Goal: Task Accomplishment & Management: Use online tool/utility

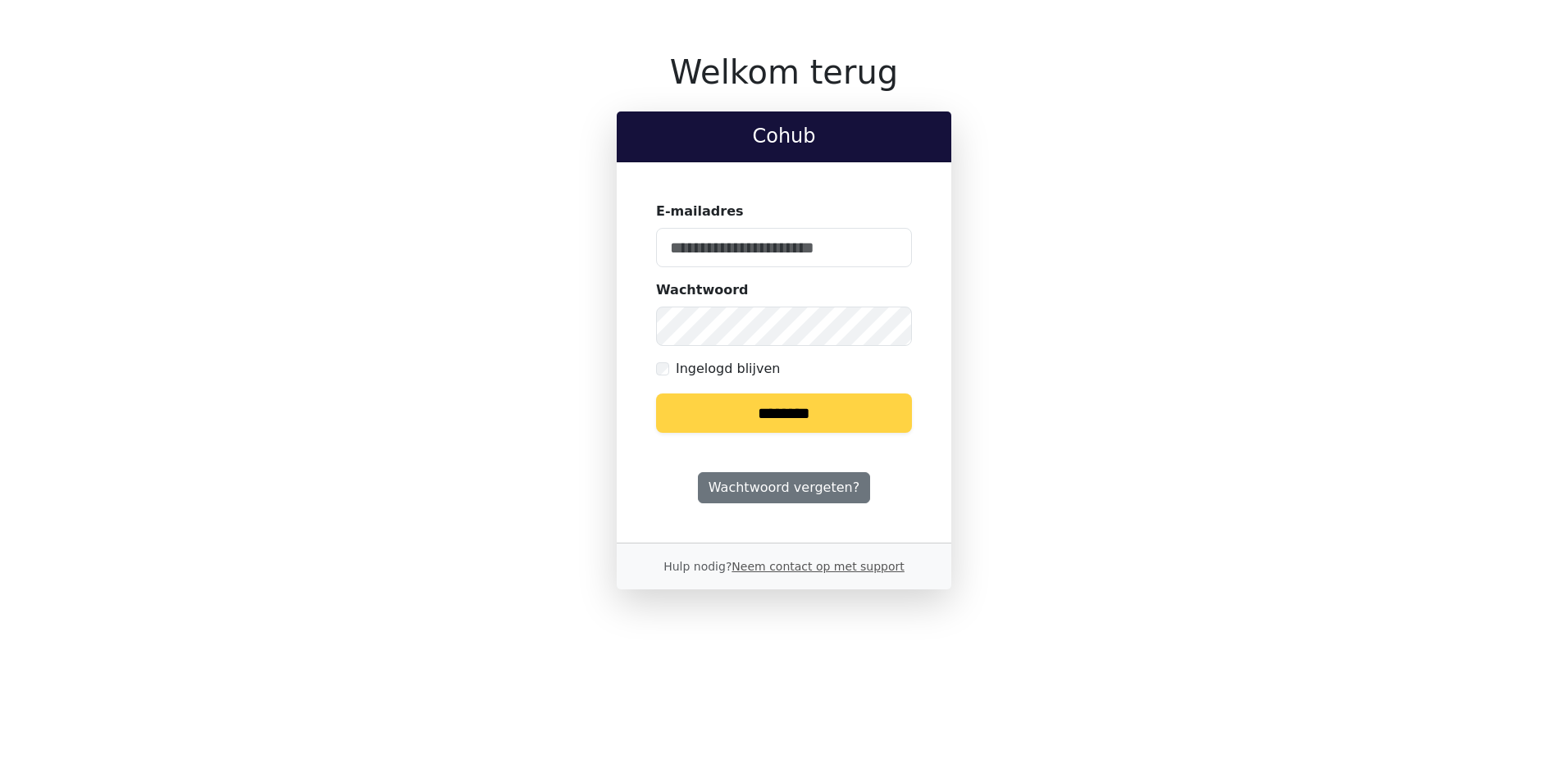
type input "**********"
click at [786, 408] on input "********" at bounding box center [784, 413] width 256 height 40
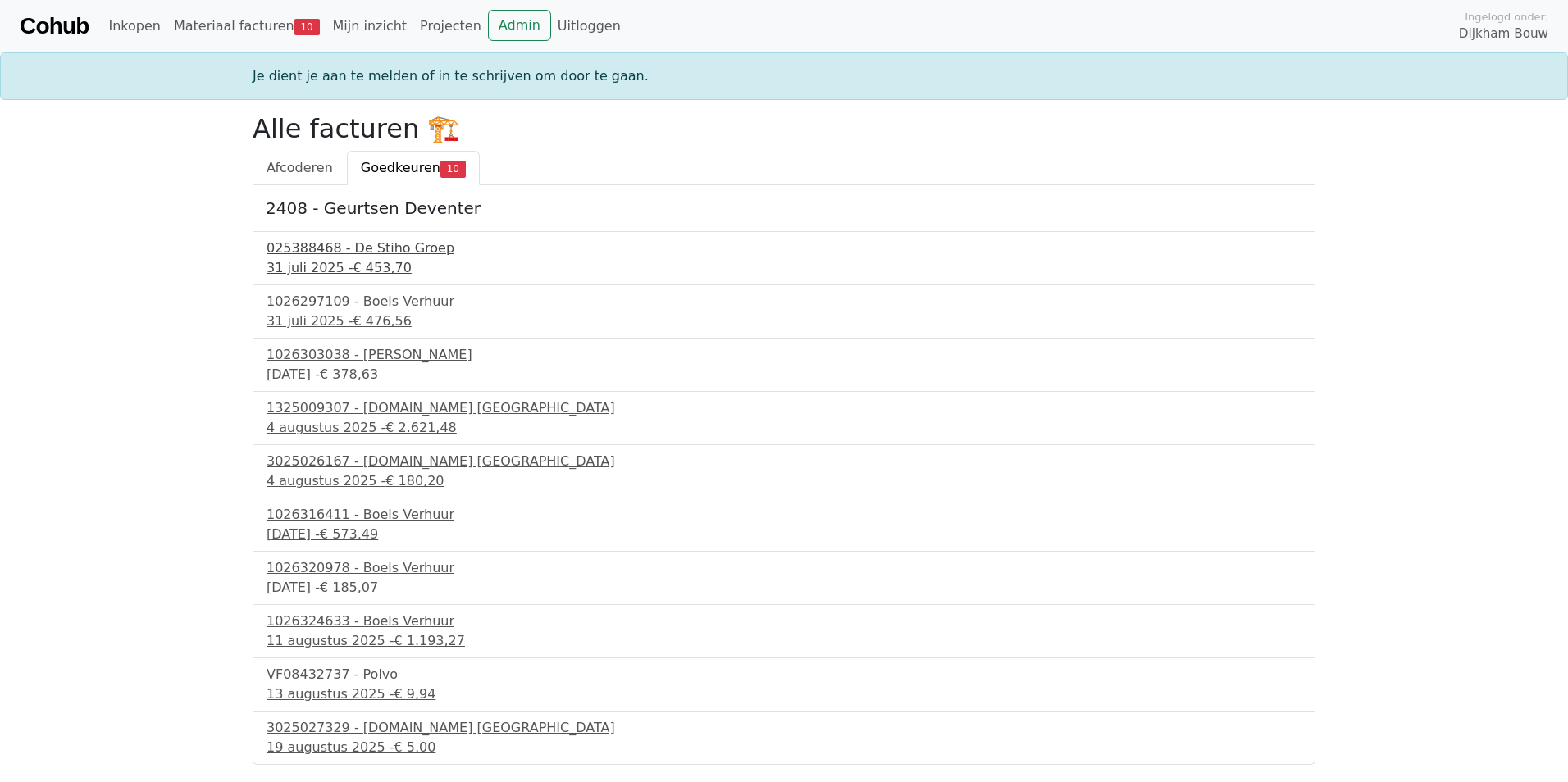
click at [366, 249] on div "025388468 - De Stiho Groep" at bounding box center [783, 248] width 1035 height 20
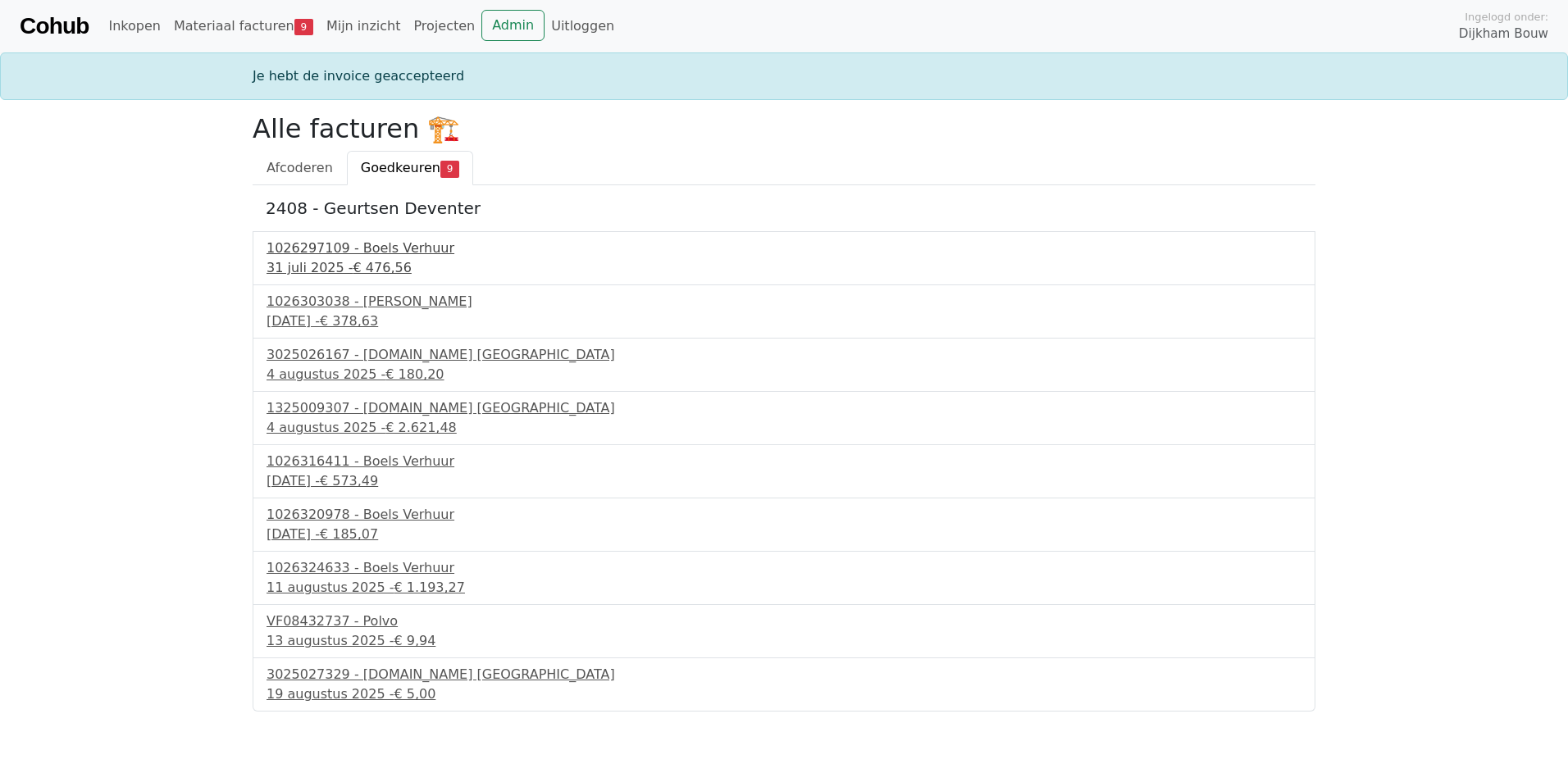
click at [322, 244] on div "1026297109 - Boels Verhuur" at bounding box center [783, 248] width 1035 height 20
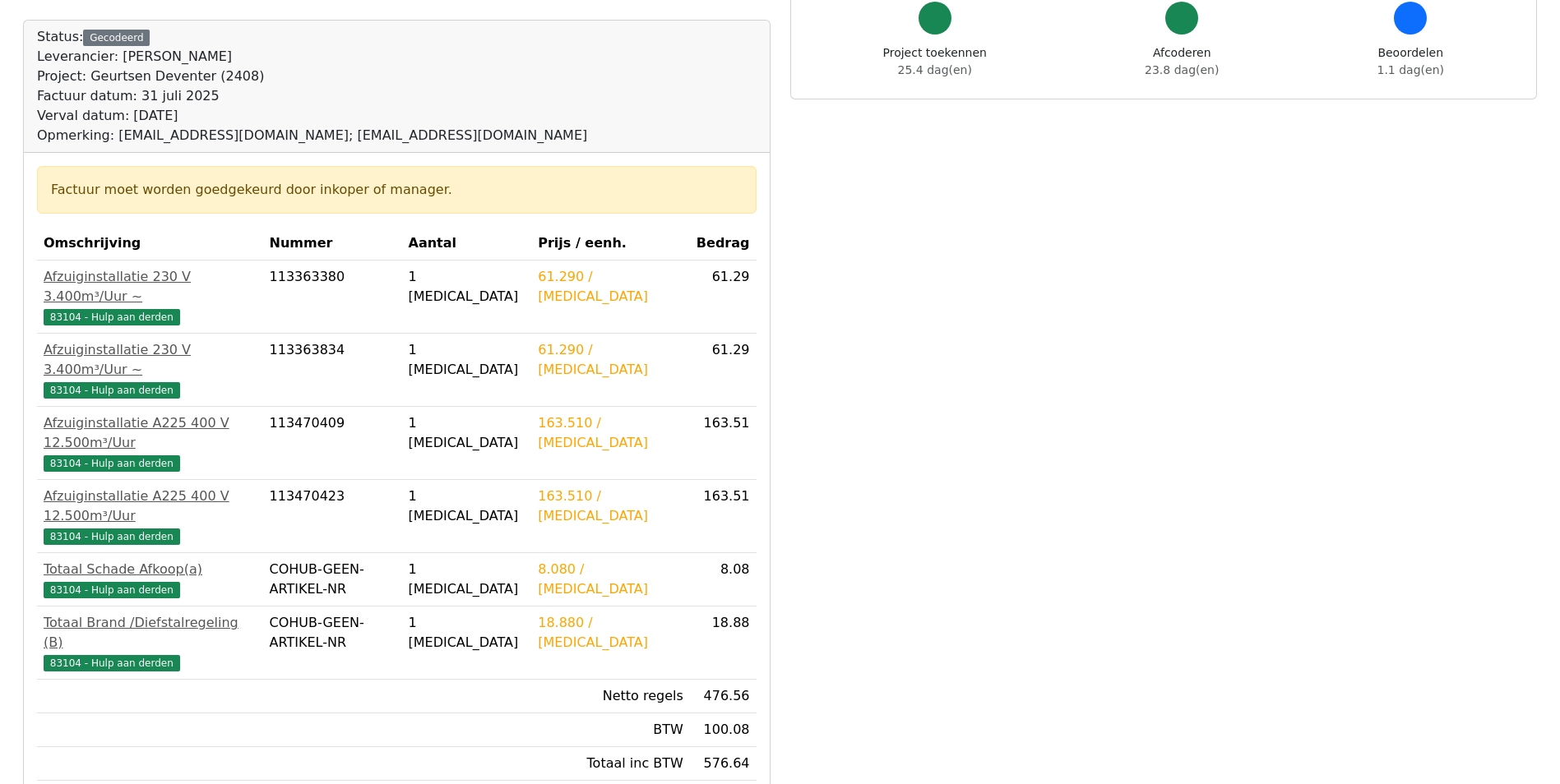
scroll to position [164, 0]
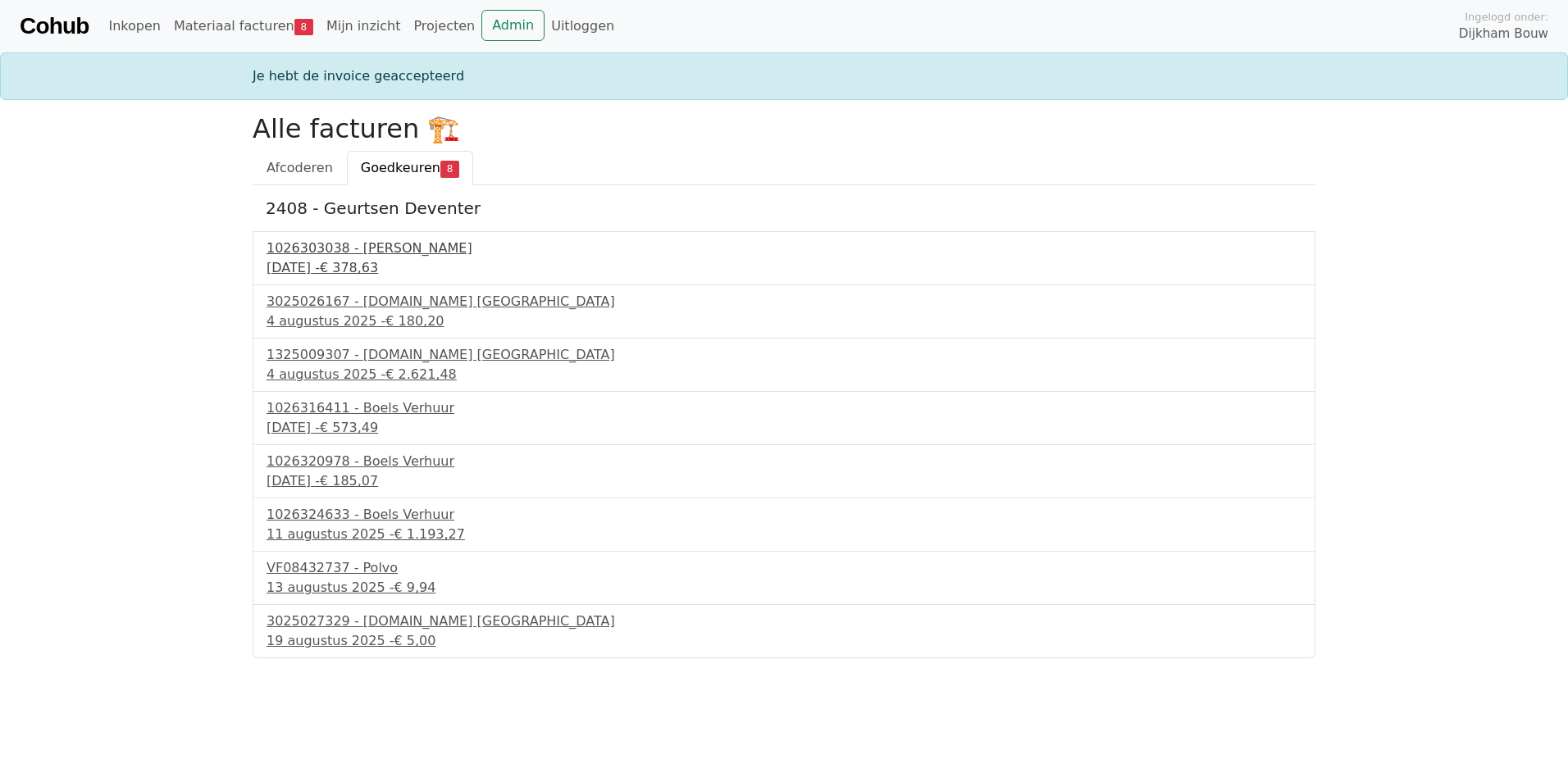
click at [352, 238] on div "1026303038 - Boels Verhuur" at bounding box center [783, 248] width 1035 height 20
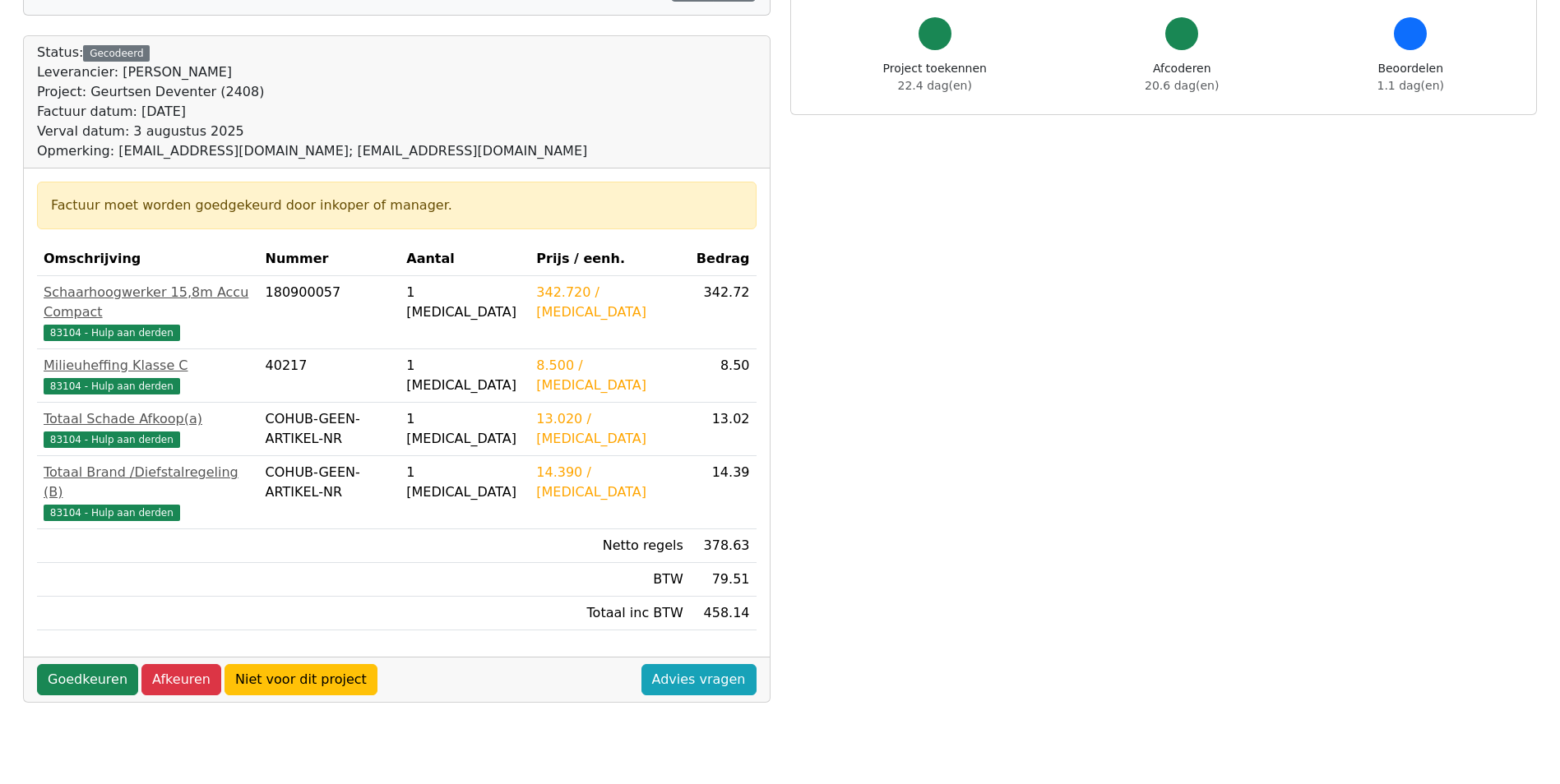
scroll to position [164, 0]
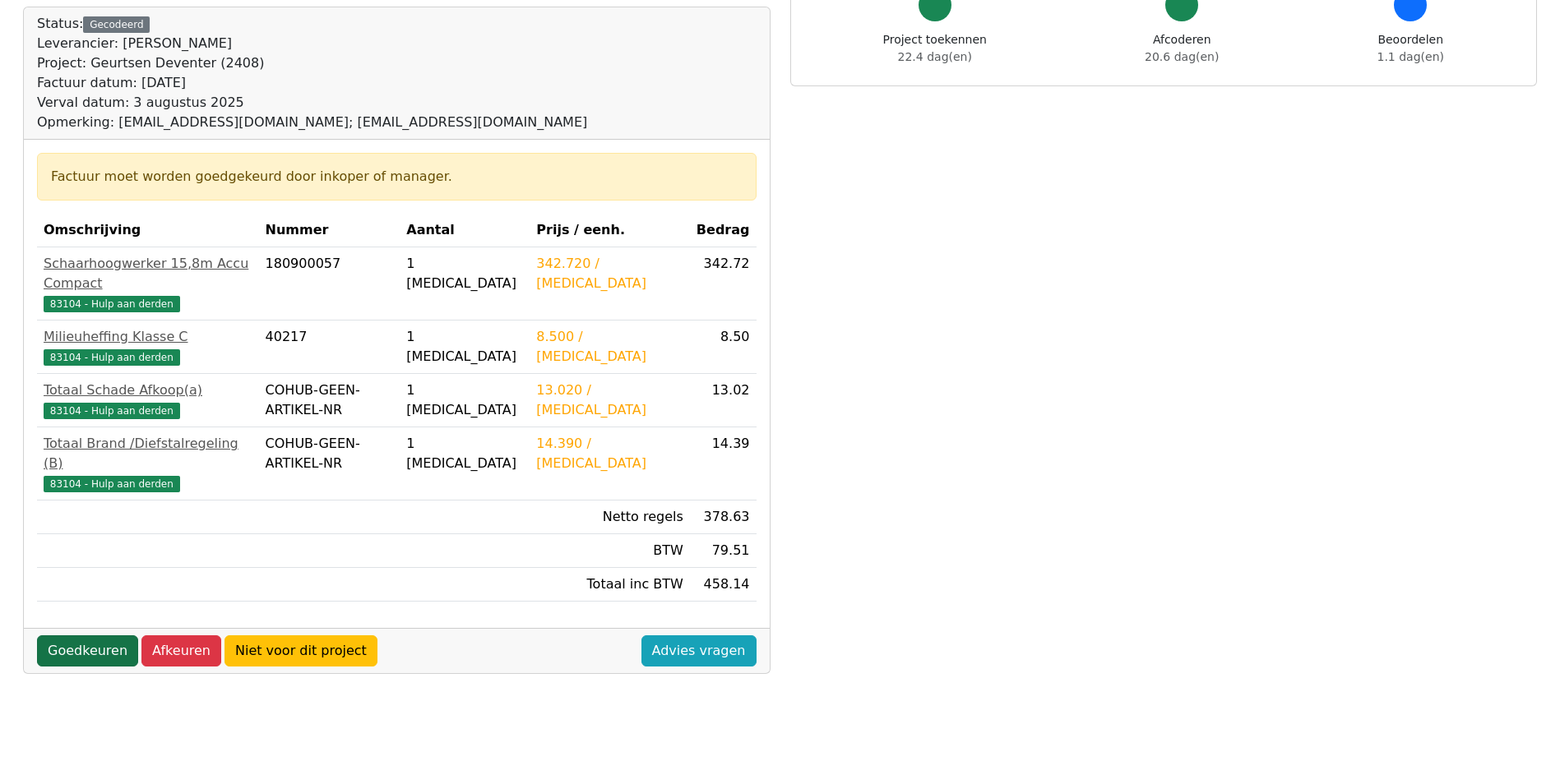
click at [95, 635] on link "Goedkeuren" at bounding box center [87, 651] width 101 height 32
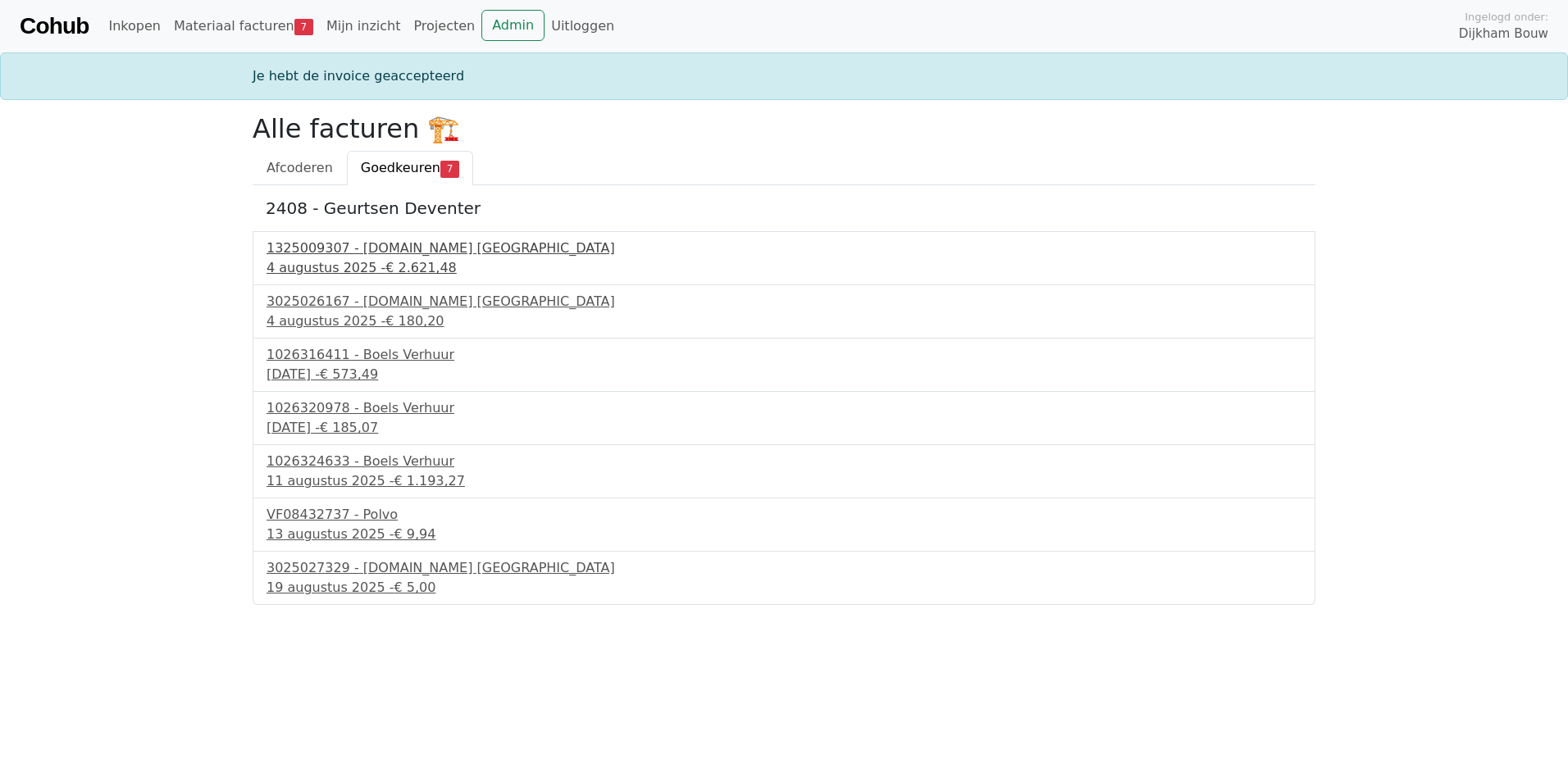
click at [361, 249] on div "1325009307 - [DOMAIN_NAME] [GEOGRAPHIC_DATA]" at bounding box center [783, 248] width 1035 height 20
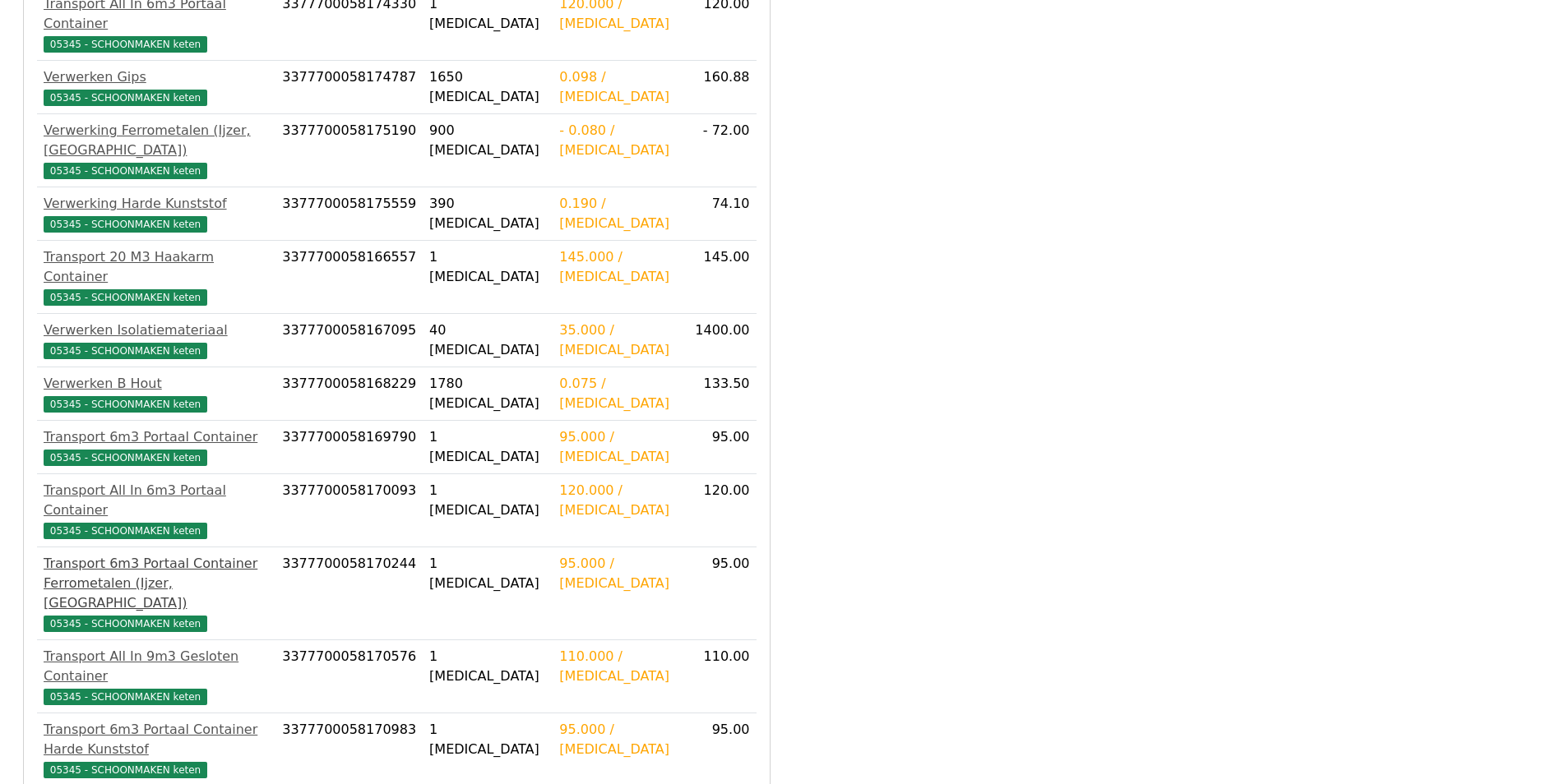
scroll to position [496, 0]
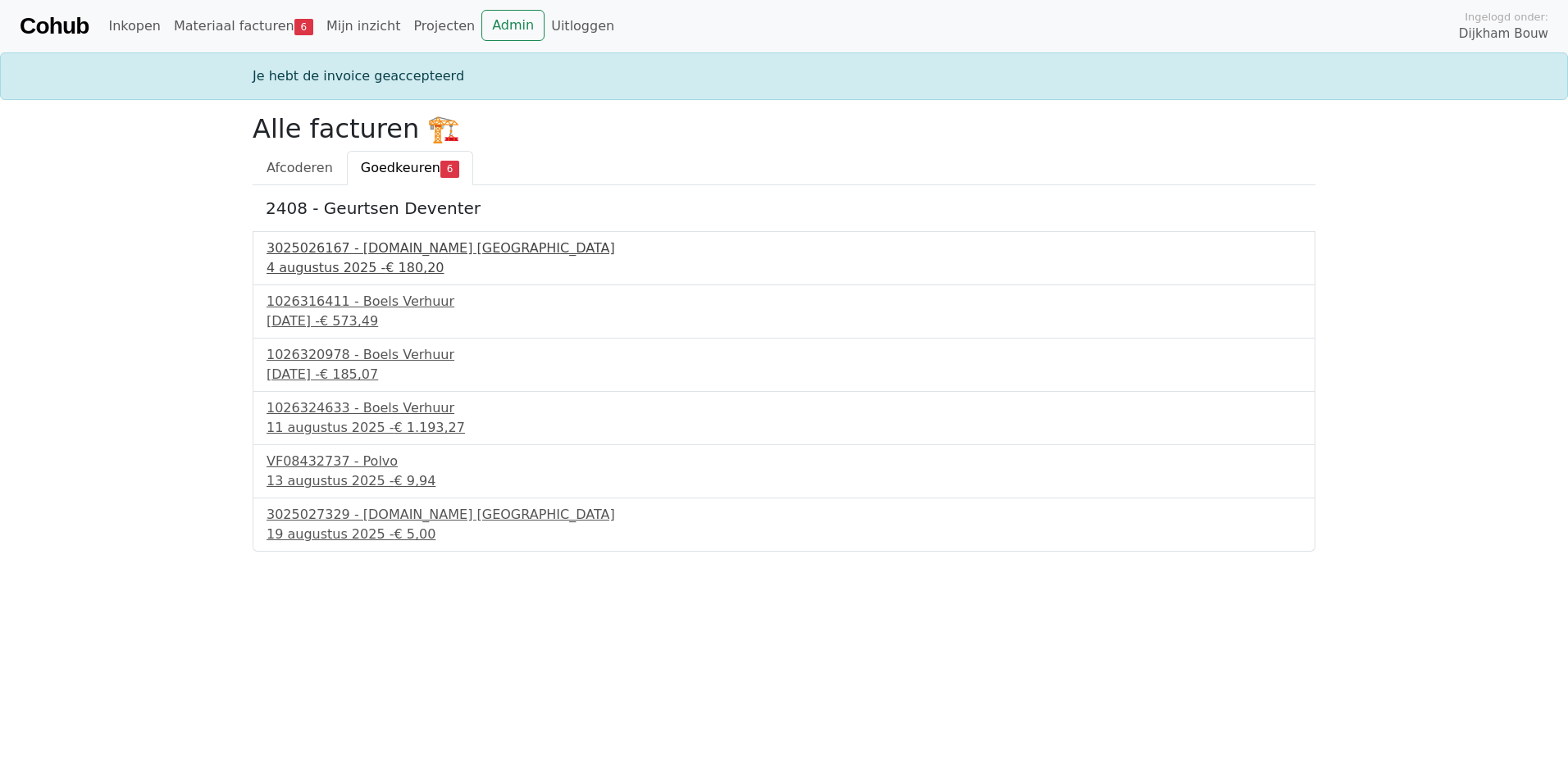
click at [406, 253] on div "3025026167 - Bnext.nl Nederland" at bounding box center [783, 248] width 1035 height 20
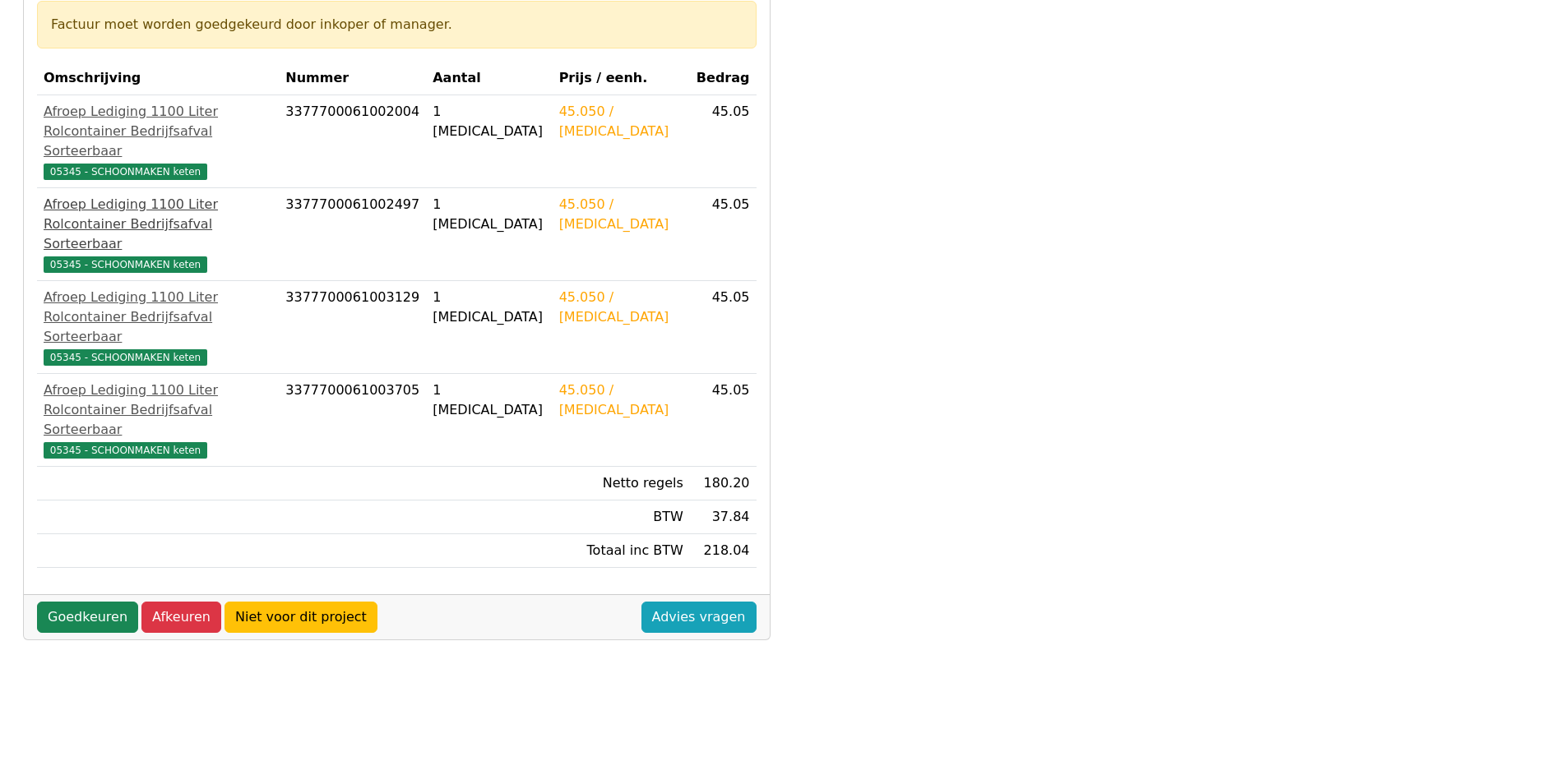
scroll to position [329, 0]
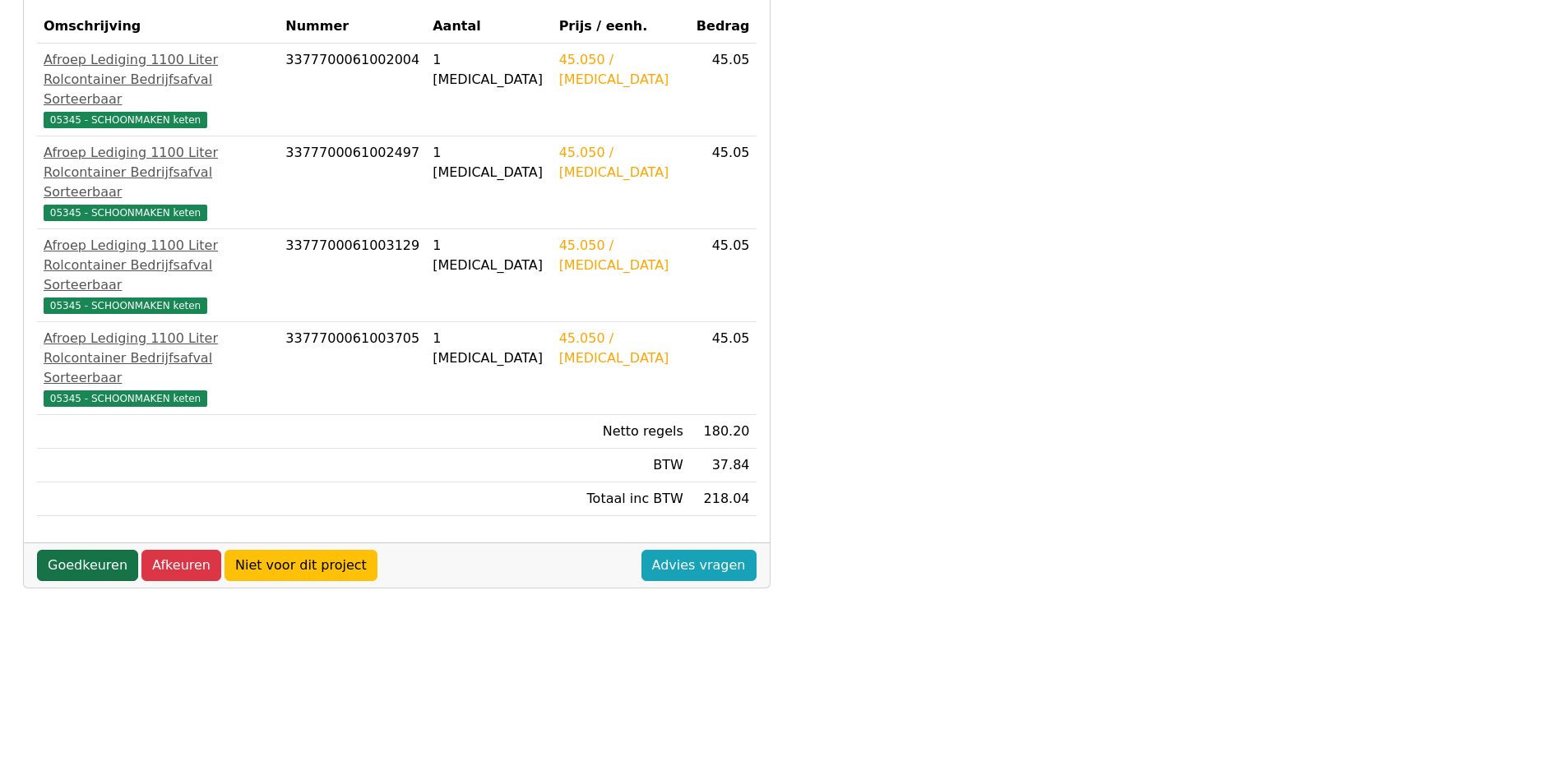
click at [91, 550] on link "Goedkeuren" at bounding box center [87, 565] width 101 height 32
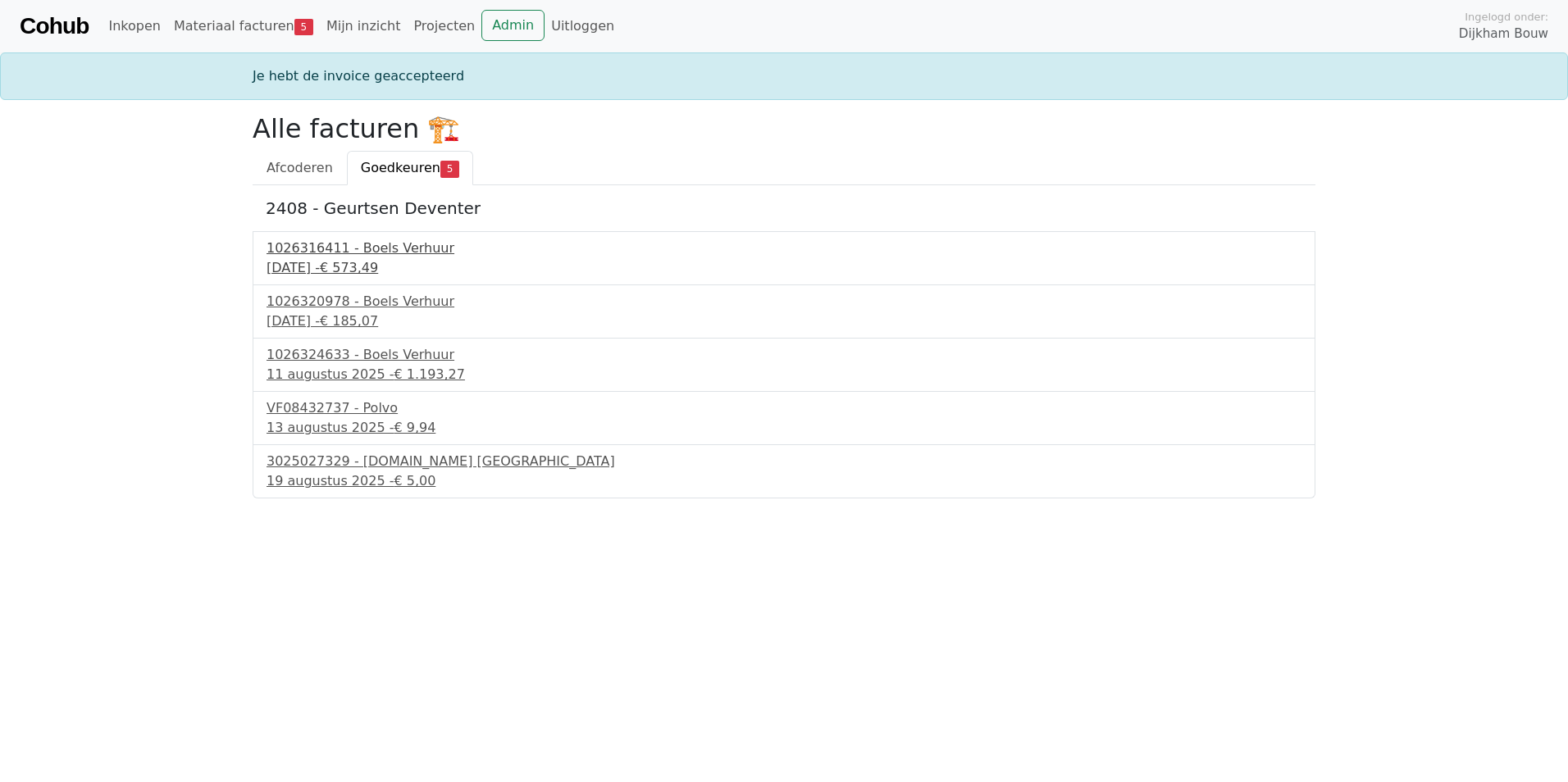
click at [378, 239] on div "1026316411 - Boels Verhuur" at bounding box center [783, 248] width 1035 height 20
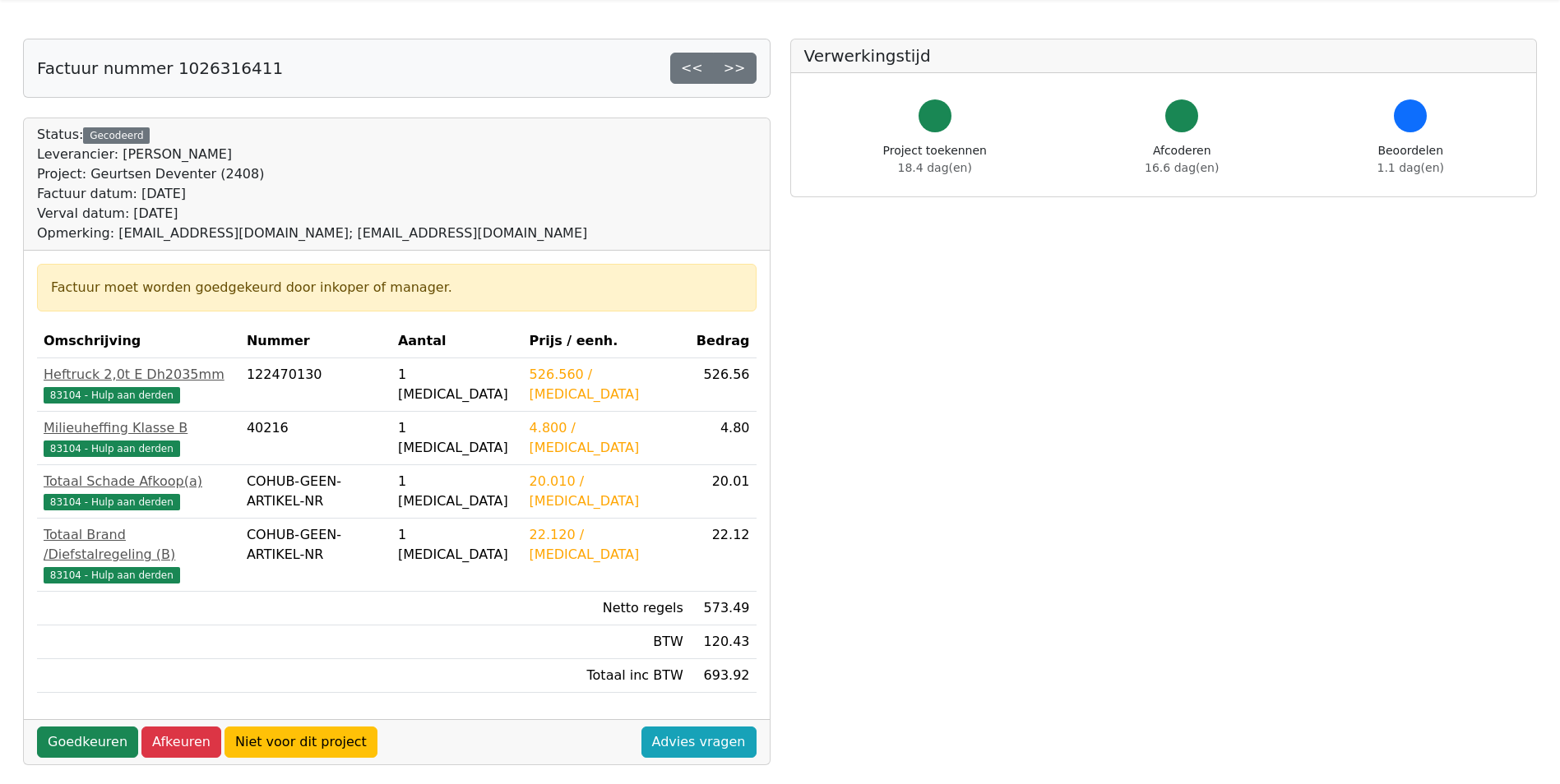
scroll to position [82, 0]
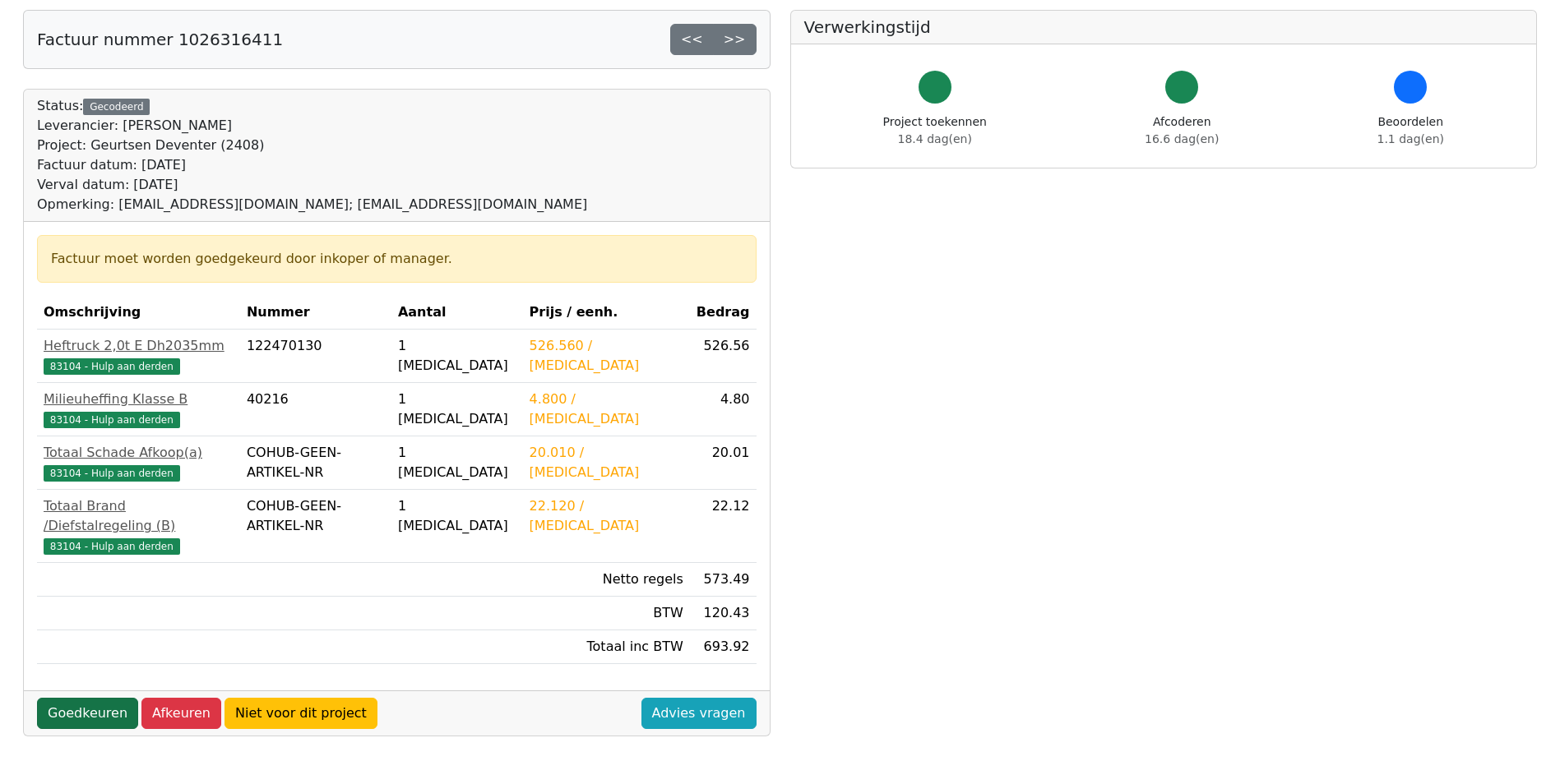
click at [79, 698] on link "Goedkeuren" at bounding box center [87, 714] width 101 height 32
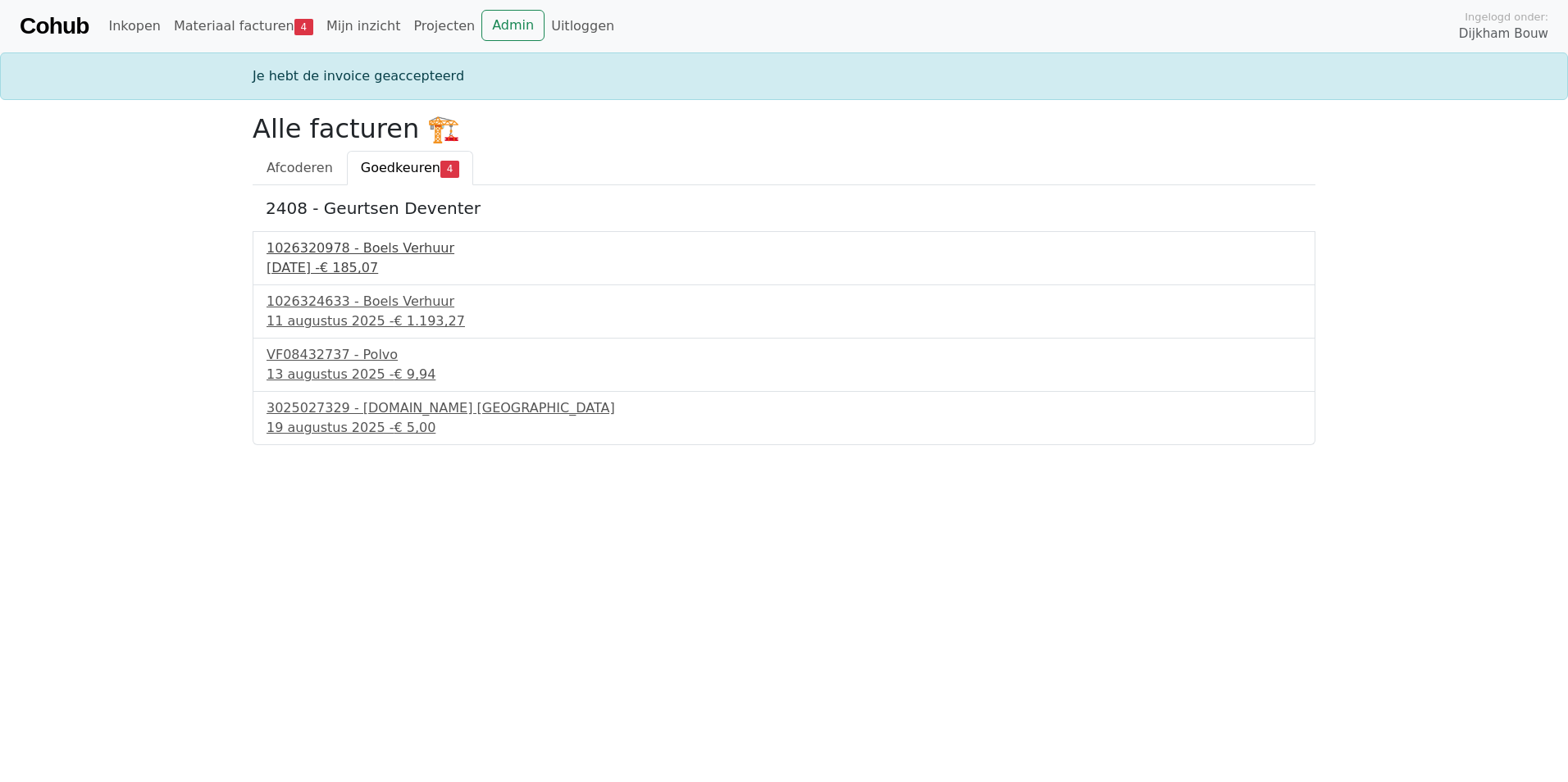
click at [354, 254] on div "1026320978 - Boels Verhuur" at bounding box center [783, 248] width 1035 height 20
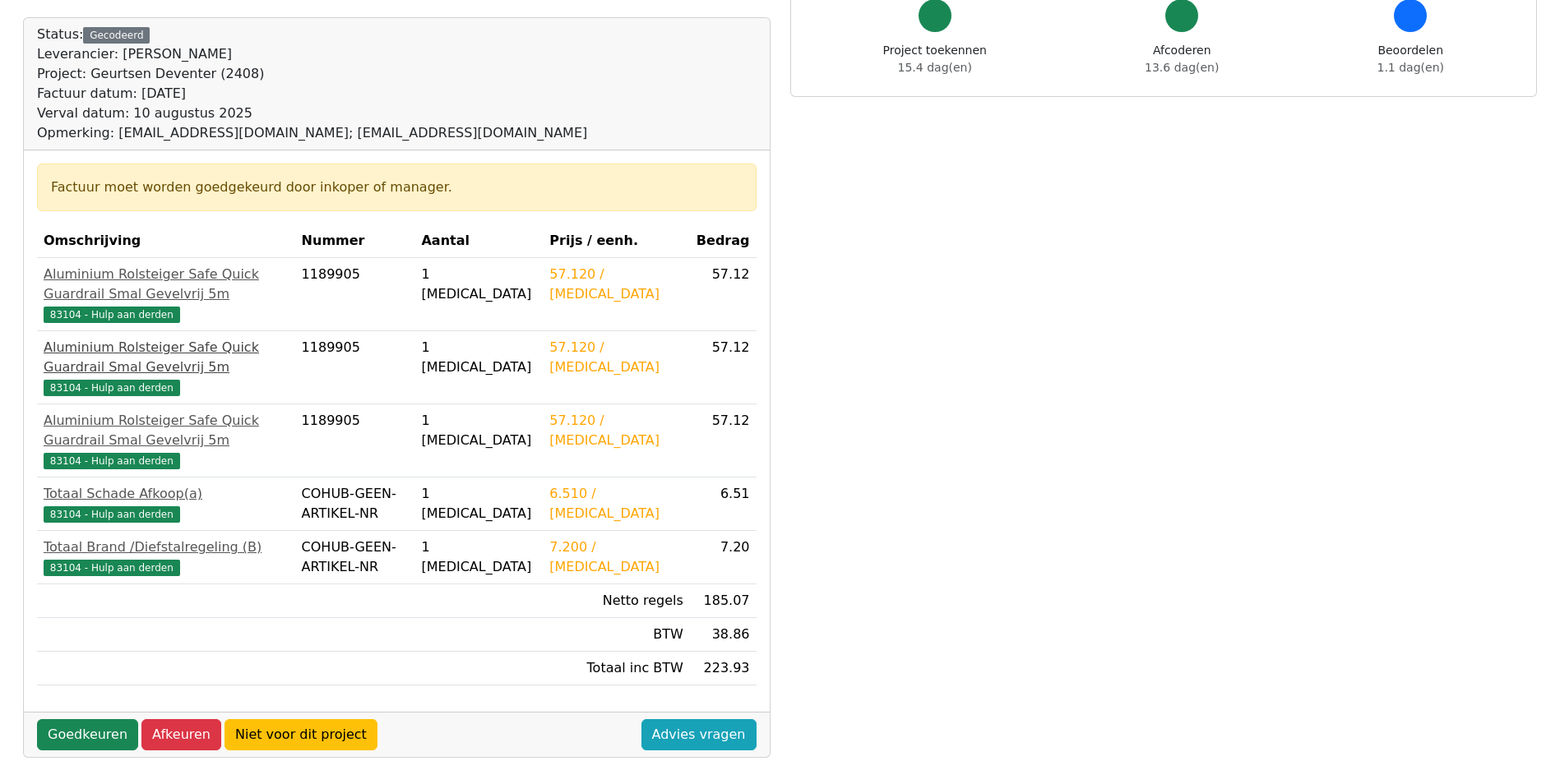
scroll to position [247, 0]
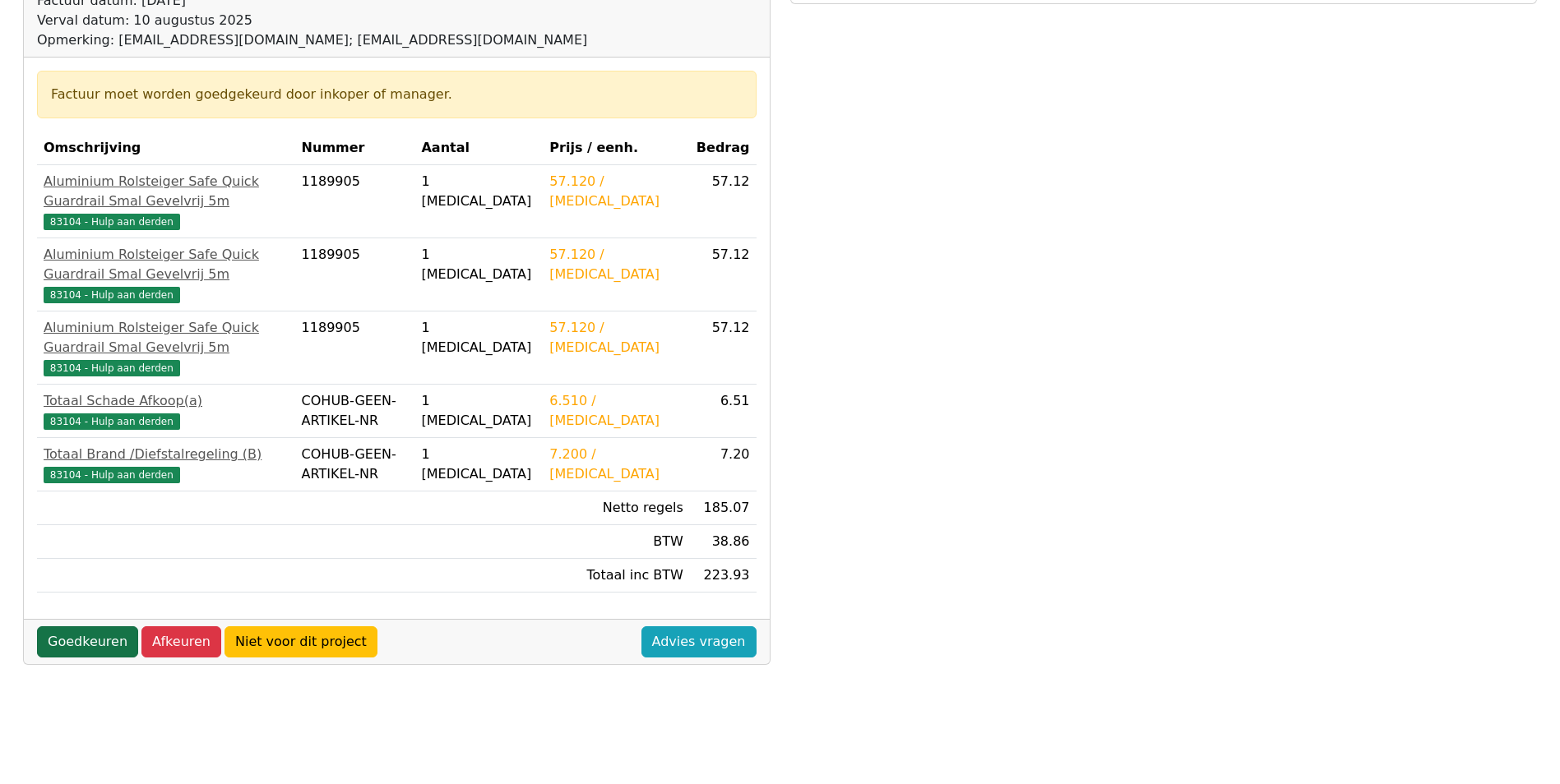
click at [110, 658] on link "Goedkeuren" at bounding box center [87, 642] width 101 height 32
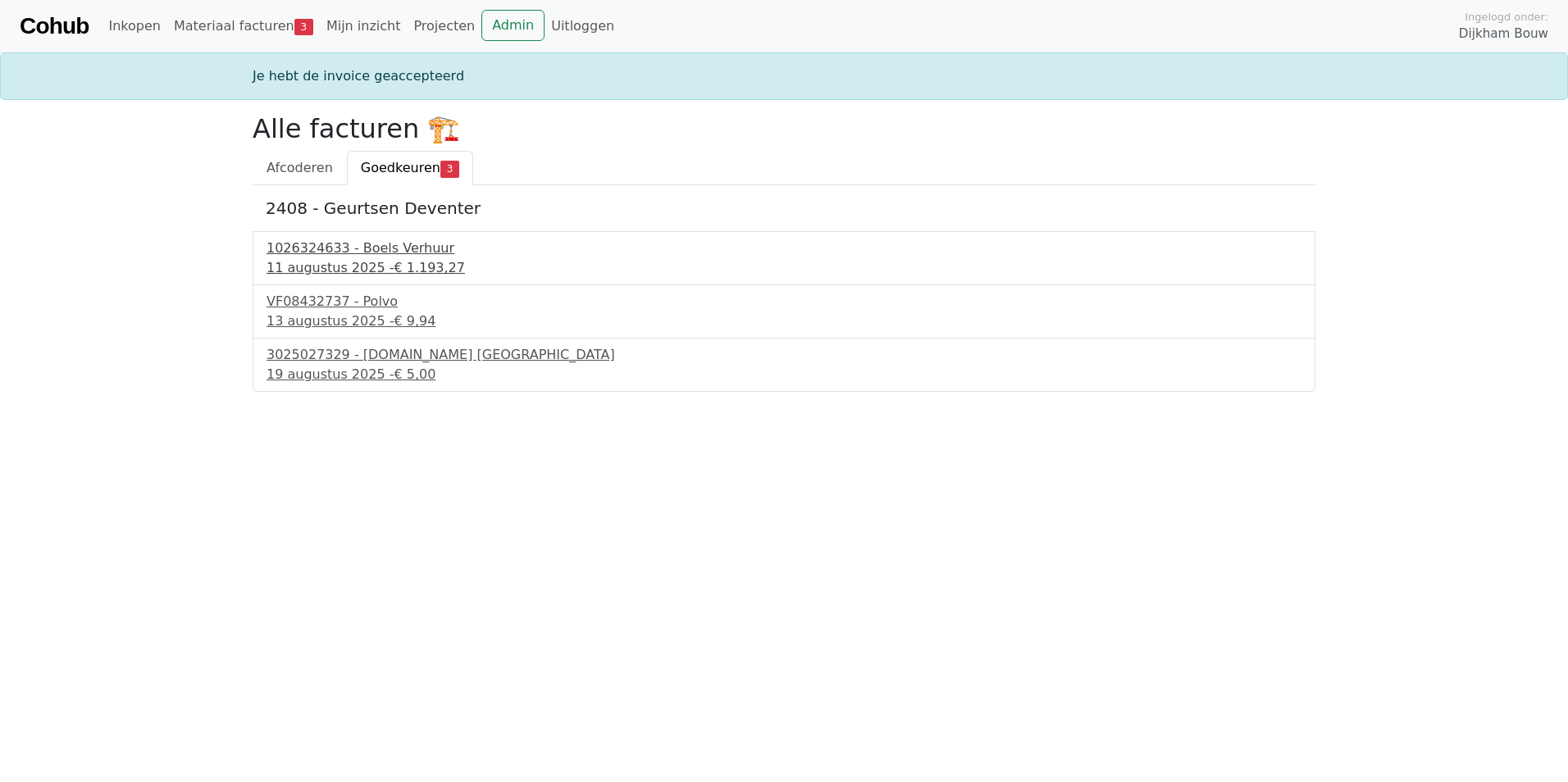
click at [357, 256] on div "1026324633 - Boels Verhuur" at bounding box center [783, 248] width 1035 height 20
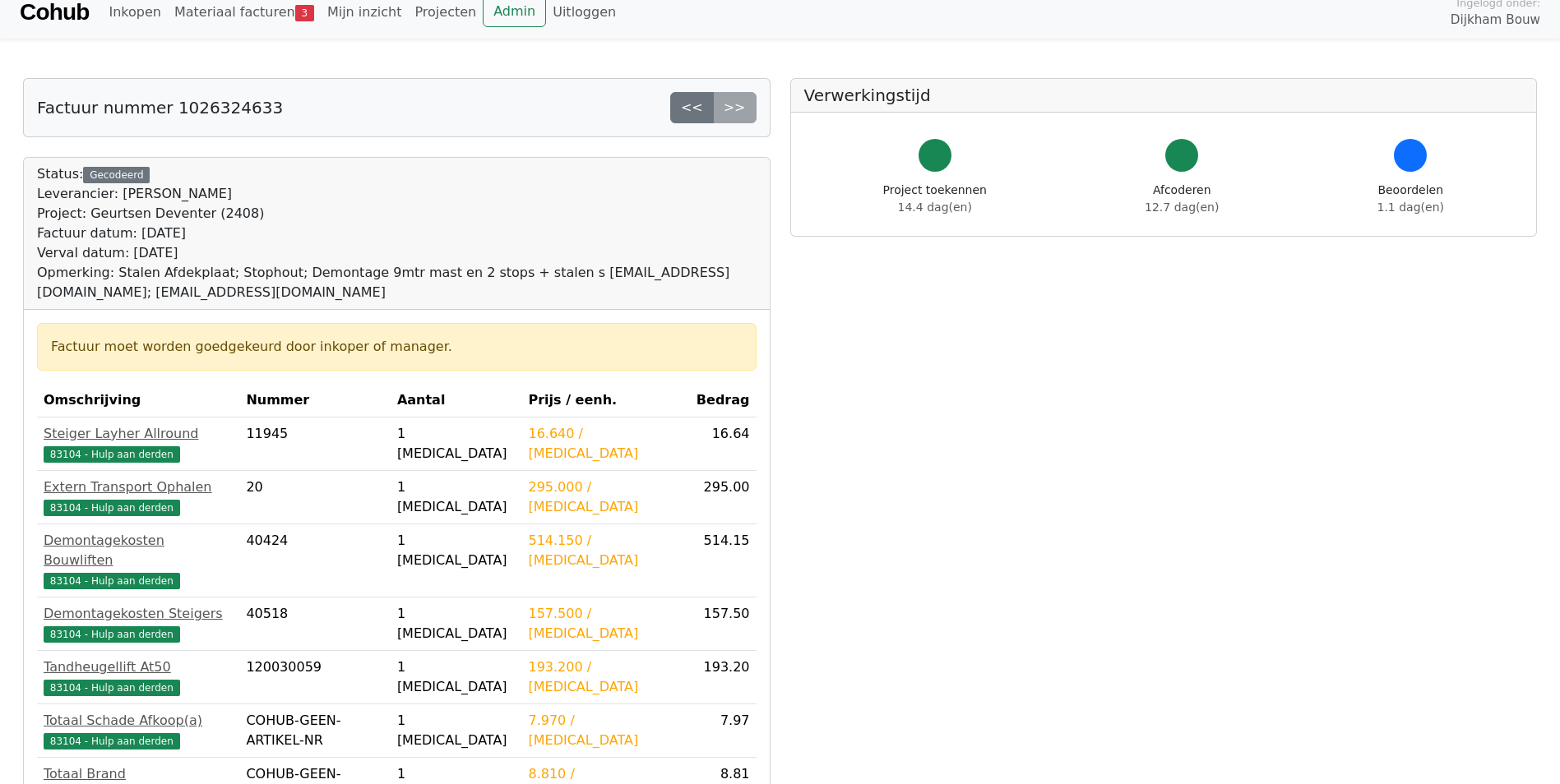
scroll to position [247, 0]
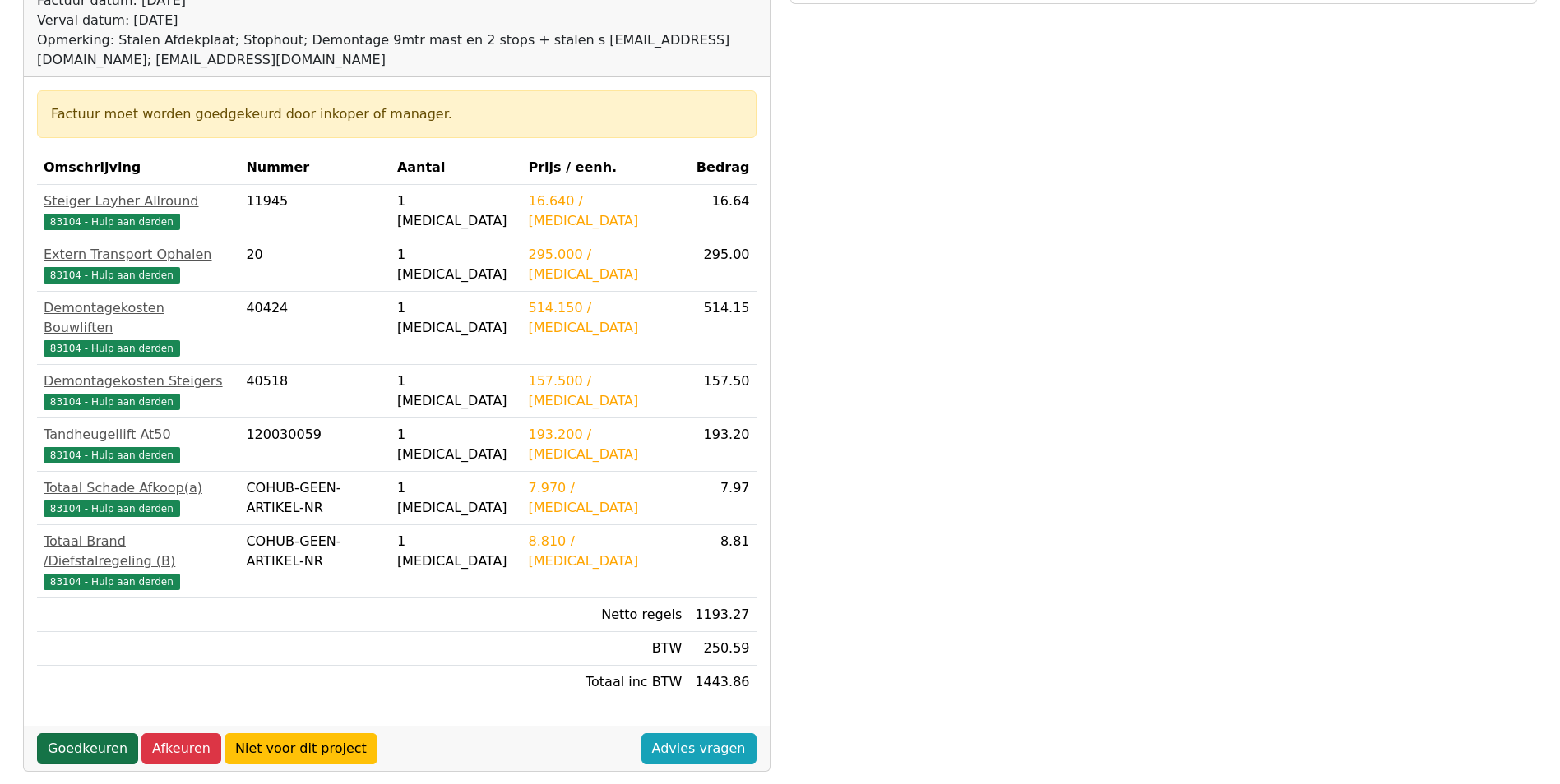
click at [110, 734] on link "Goedkeuren" at bounding box center [87, 749] width 101 height 32
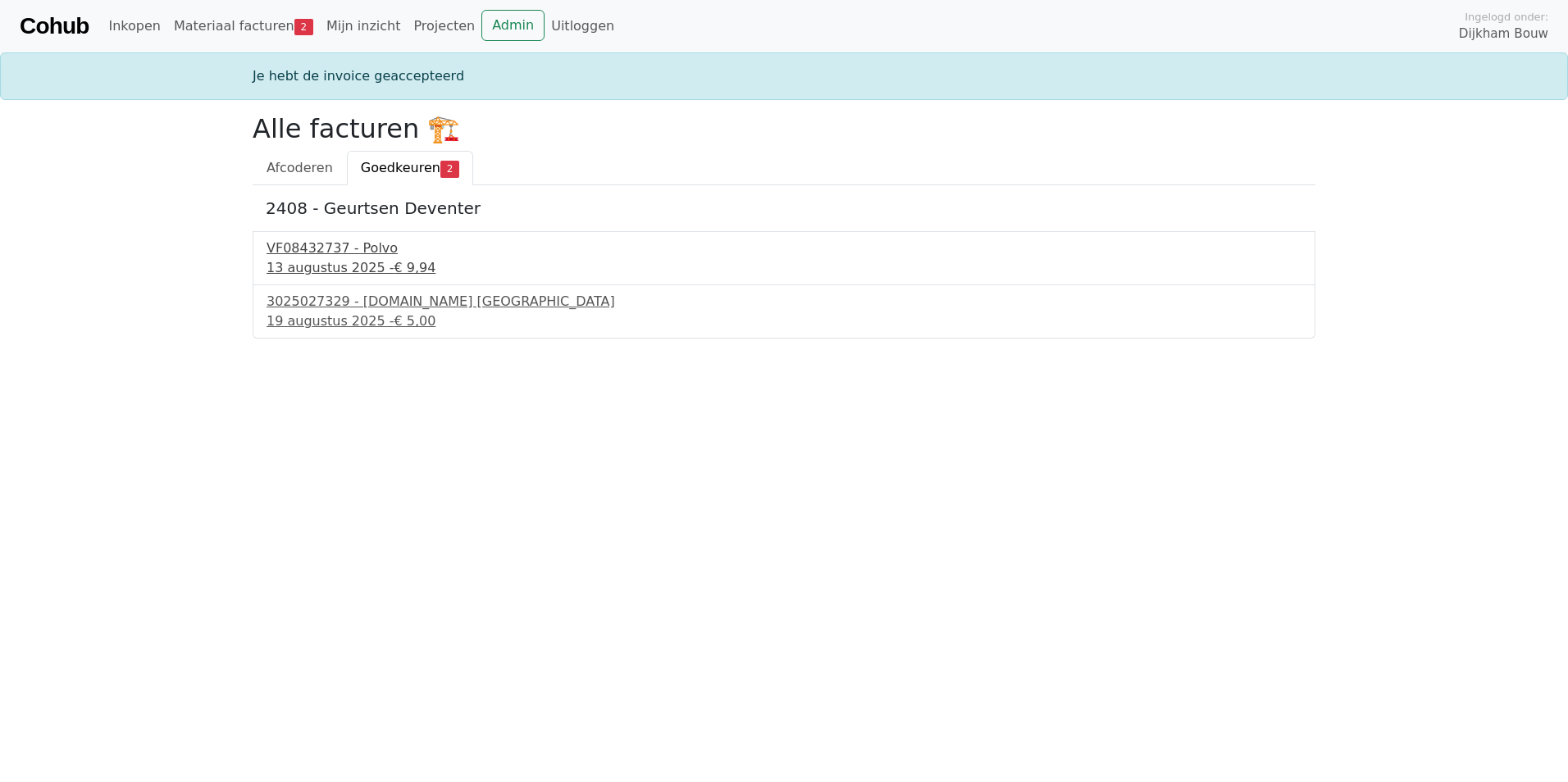
click at [356, 257] on div "VF08432737 - Polvo" at bounding box center [783, 248] width 1035 height 20
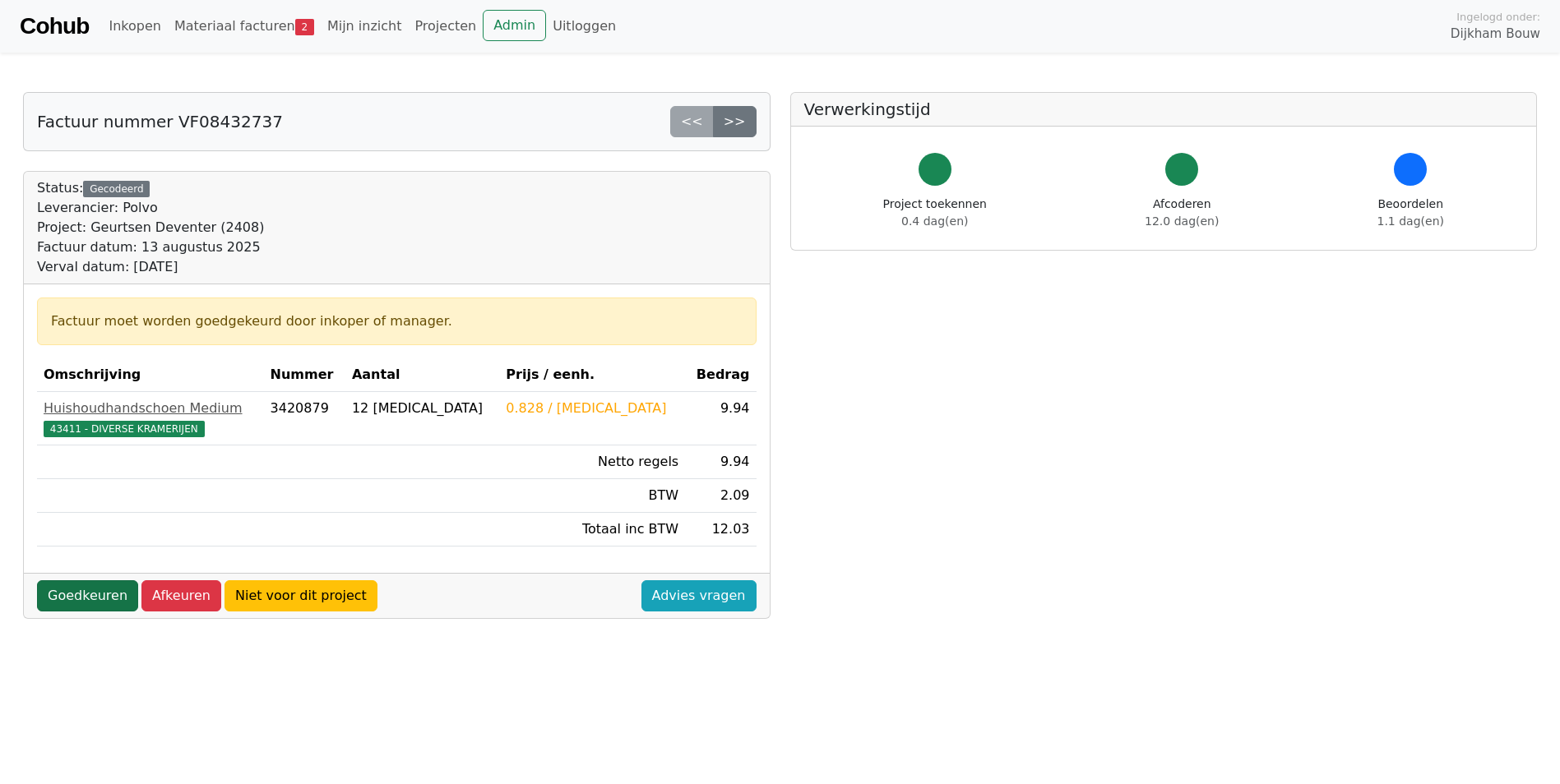
click at [65, 592] on link "Goedkeuren" at bounding box center [87, 596] width 101 height 32
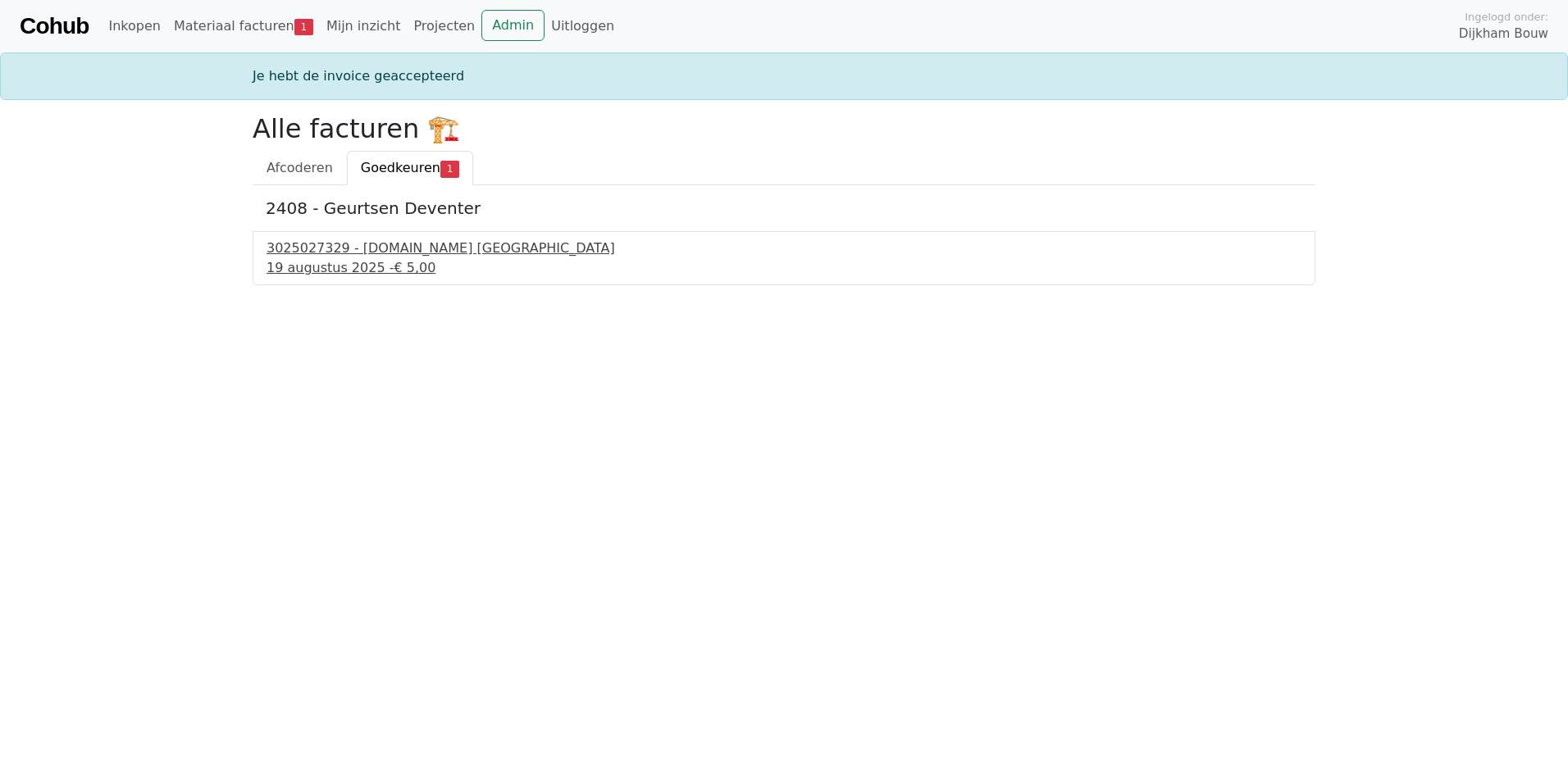
click at [344, 253] on div "3025027329 - Bnext.nl Nederland" at bounding box center [783, 248] width 1035 height 20
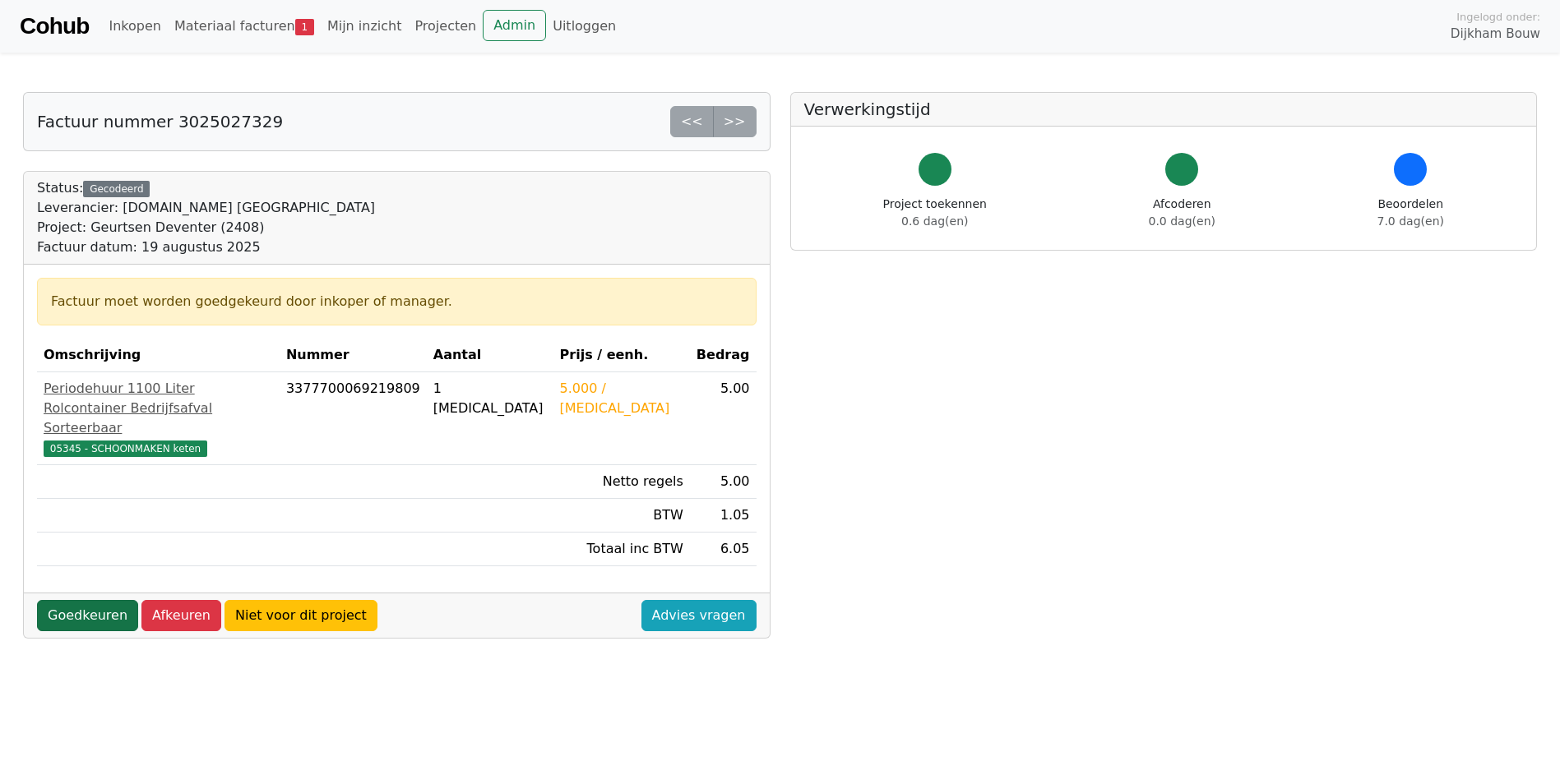
click at [54, 600] on link "Goedkeuren" at bounding box center [87, 615] width 101 height 32
